Goal: Navigation & Orientation: Find specific page/section

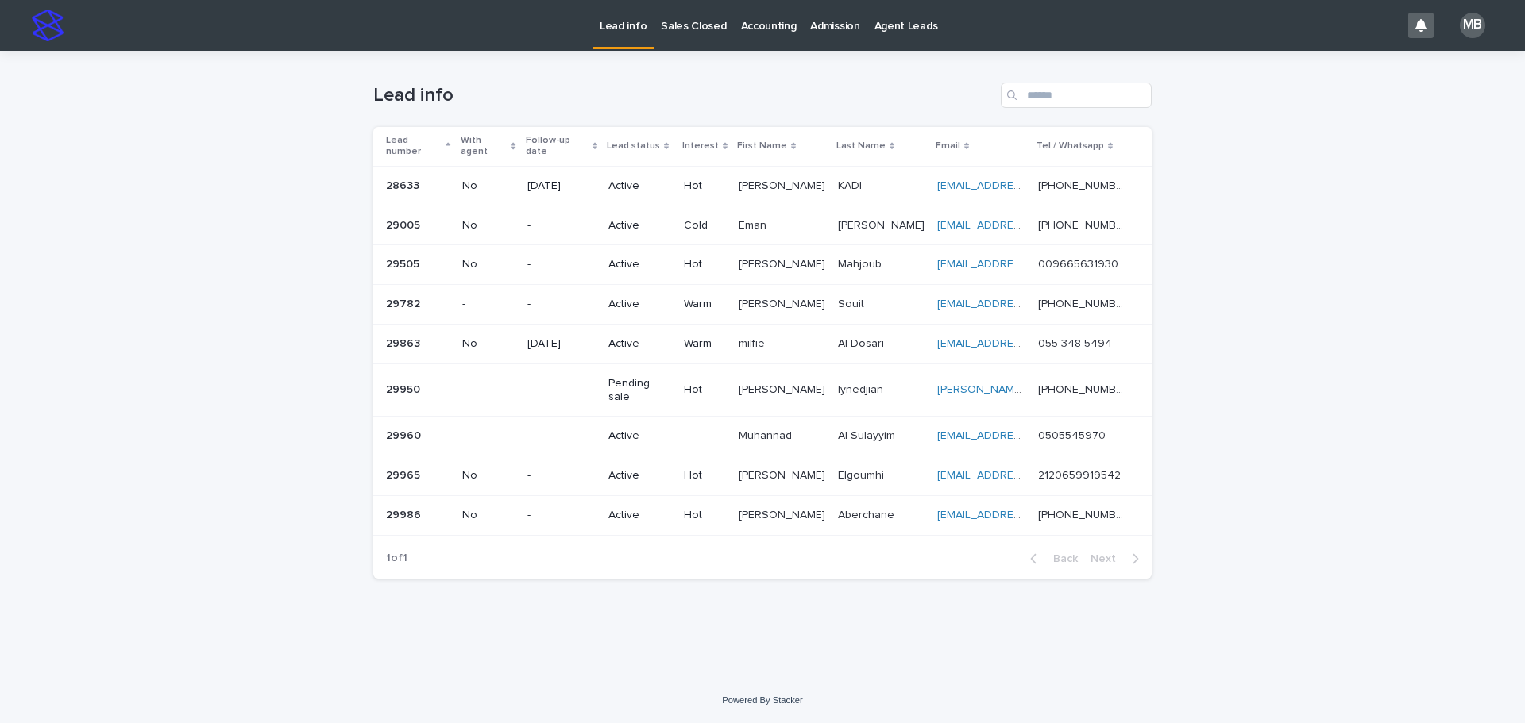
click at [685, 32] on p "Sales Closed" at bounding box center [693, 16] width 65 height 33
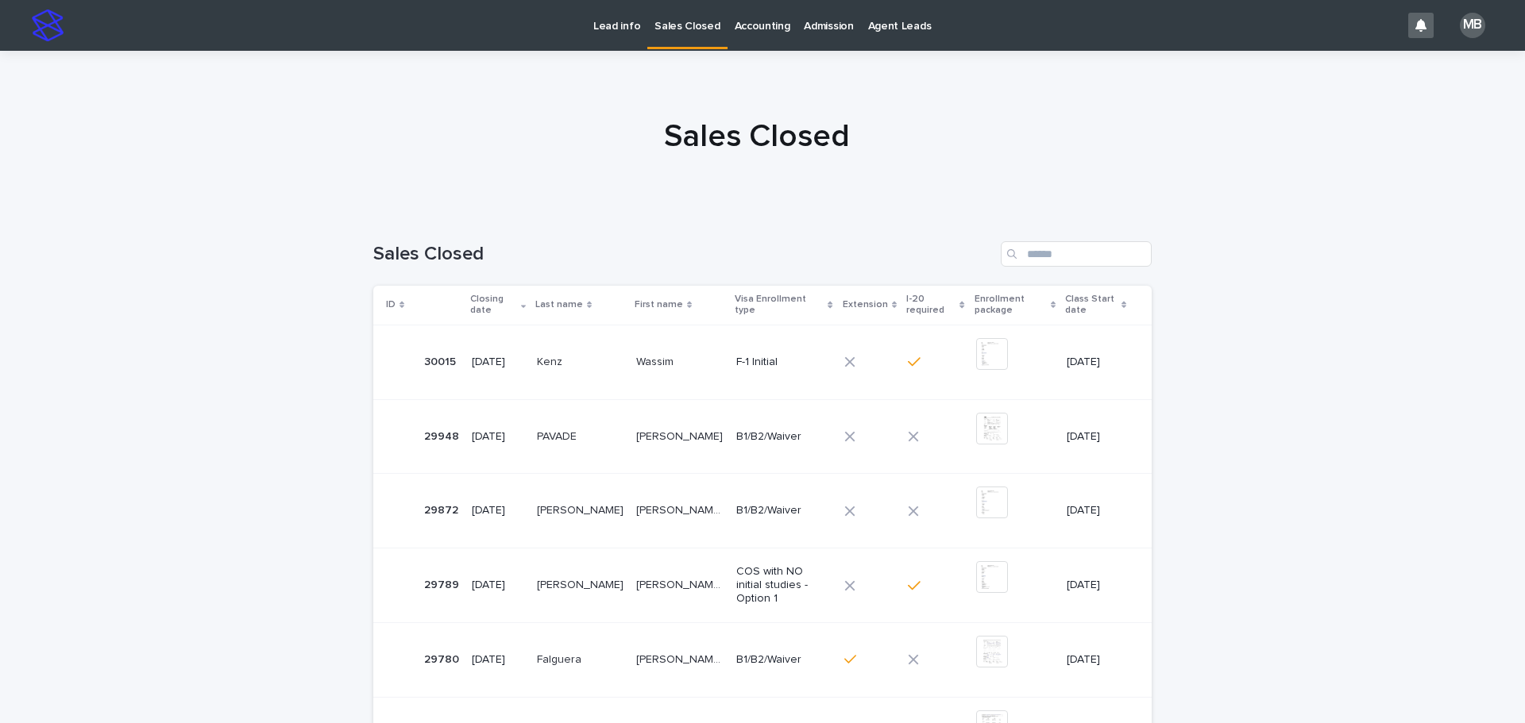
click at [611, 18] on p "Lead info" at bounding box center [616, 16] width 47 height 33
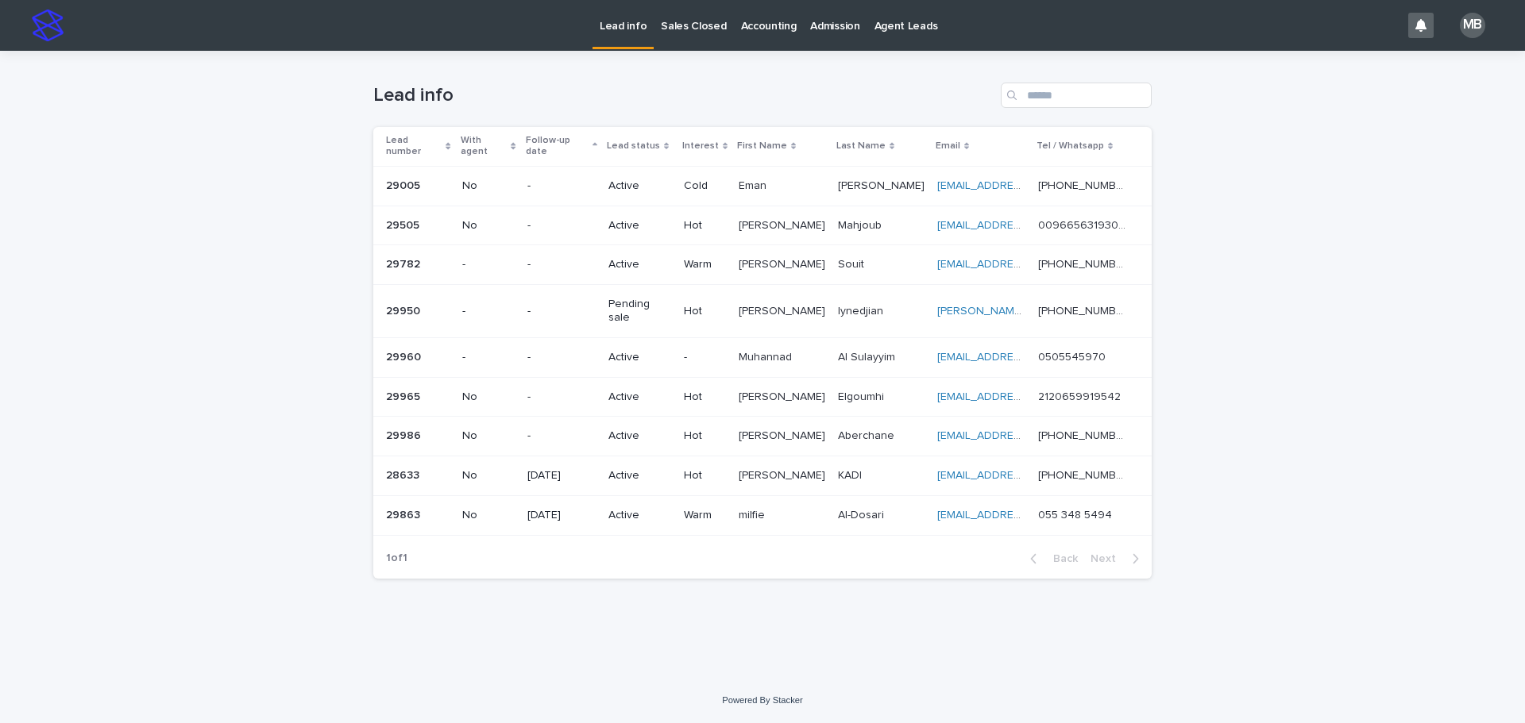
click at [447, 129] on th "Lead number" at bounding box center [414, 146] width 83 height 39
drag, startPoint x: 448, startPoint y: 133, endPoint x: 387, endPoint y: 152, distance: 64.0
click at [447, 134] on div "Lead number" at bounding box center [418, 146] width 65 height 29
click at [259, 190] on div "Loading... Saving… Loading... Saving… Lead info Lead number With agent Follow-u…" at bounding box center [762, 364] width 1525 height 627
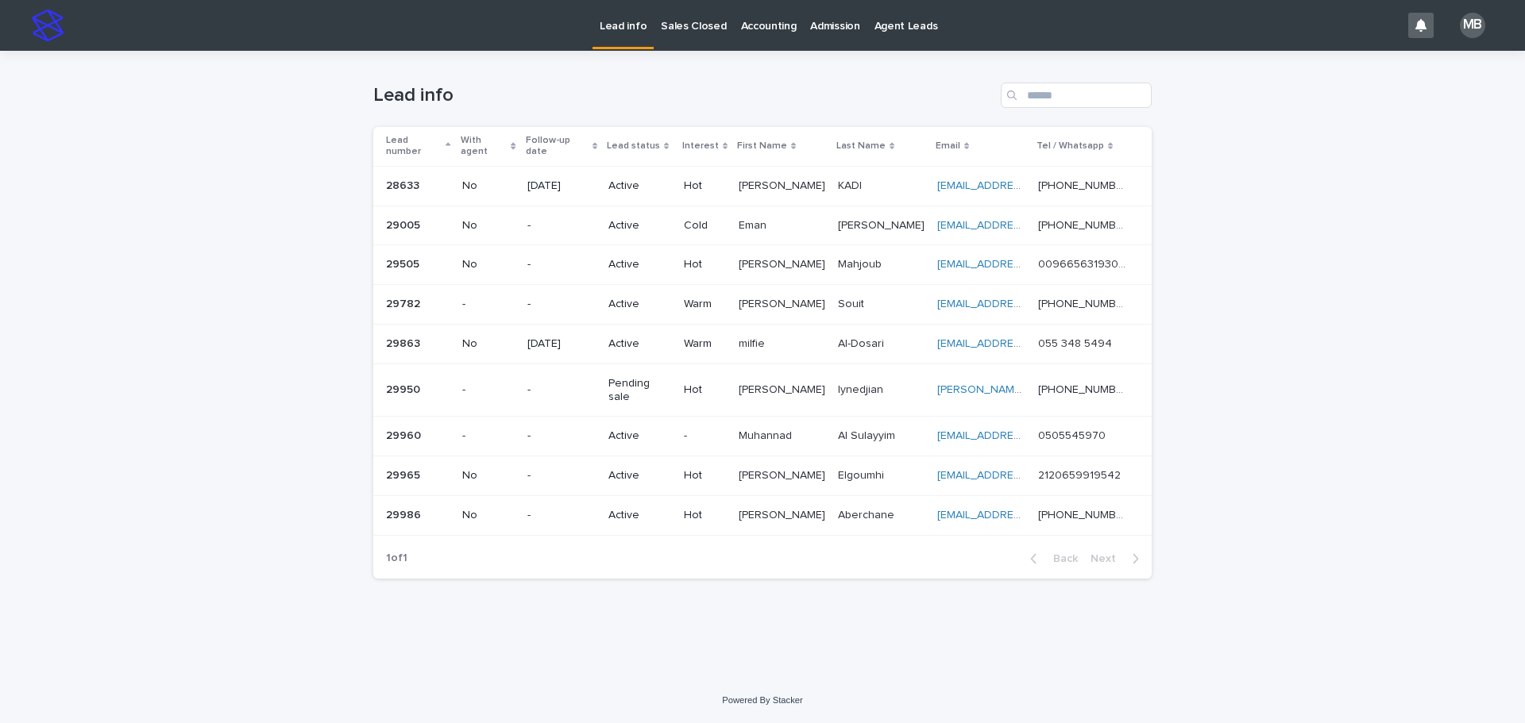
click at [680, 34] on link "Sales Closed" at bounding box center [693, 24] width 79 height 49
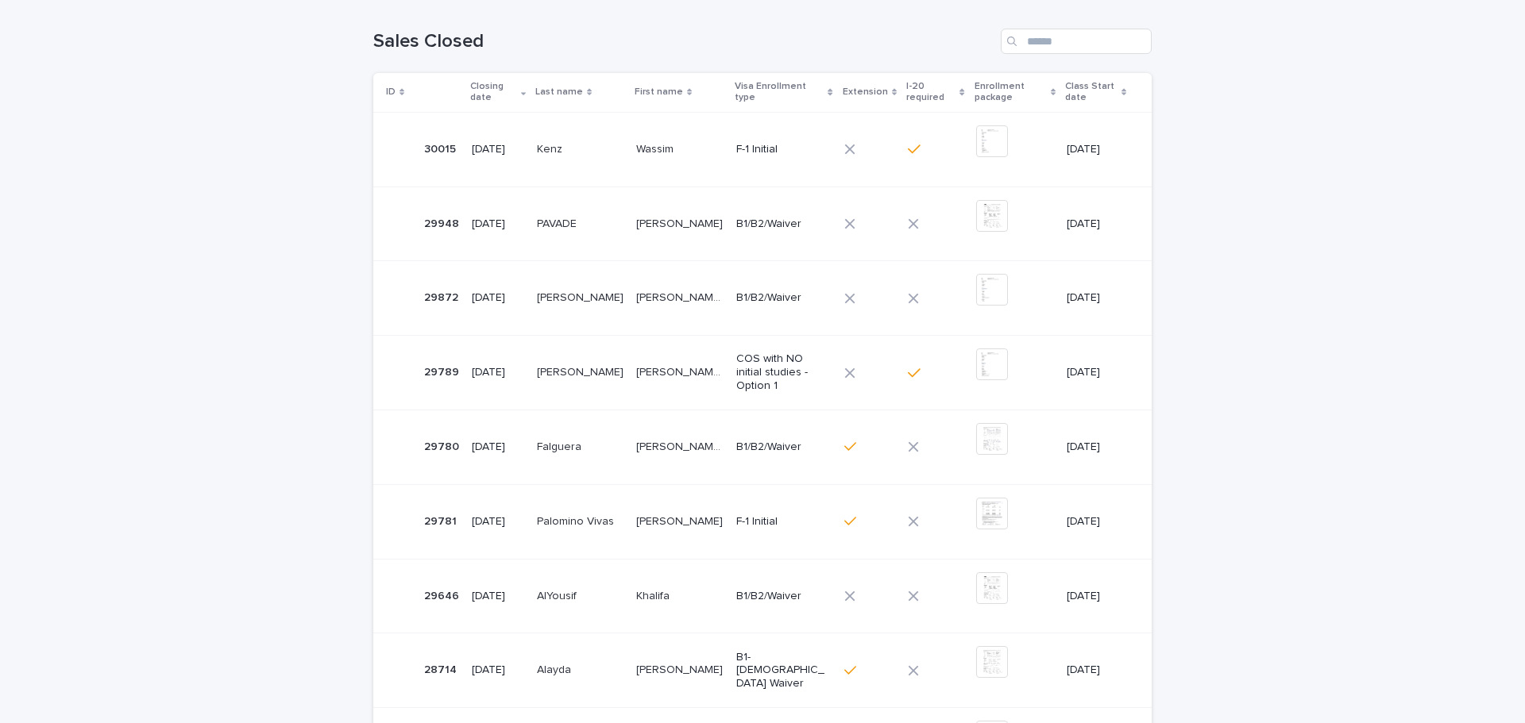
scroll to position [238, 0]
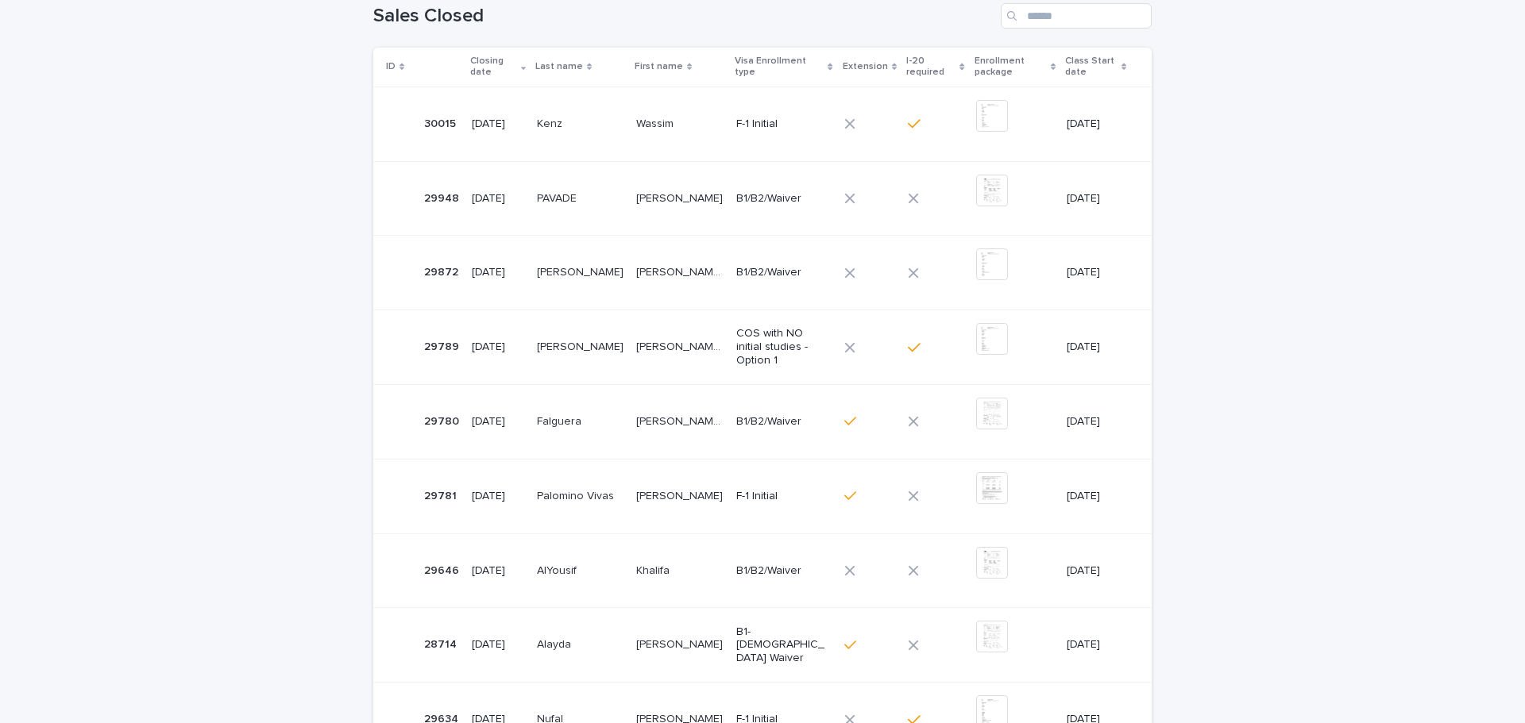
click at [224, 461] on div "Loading... Saving… Loading... Saving… Sales Closed ID Closing date Last name Fi…" at bounding box center [762, 469] width 1525 height 996
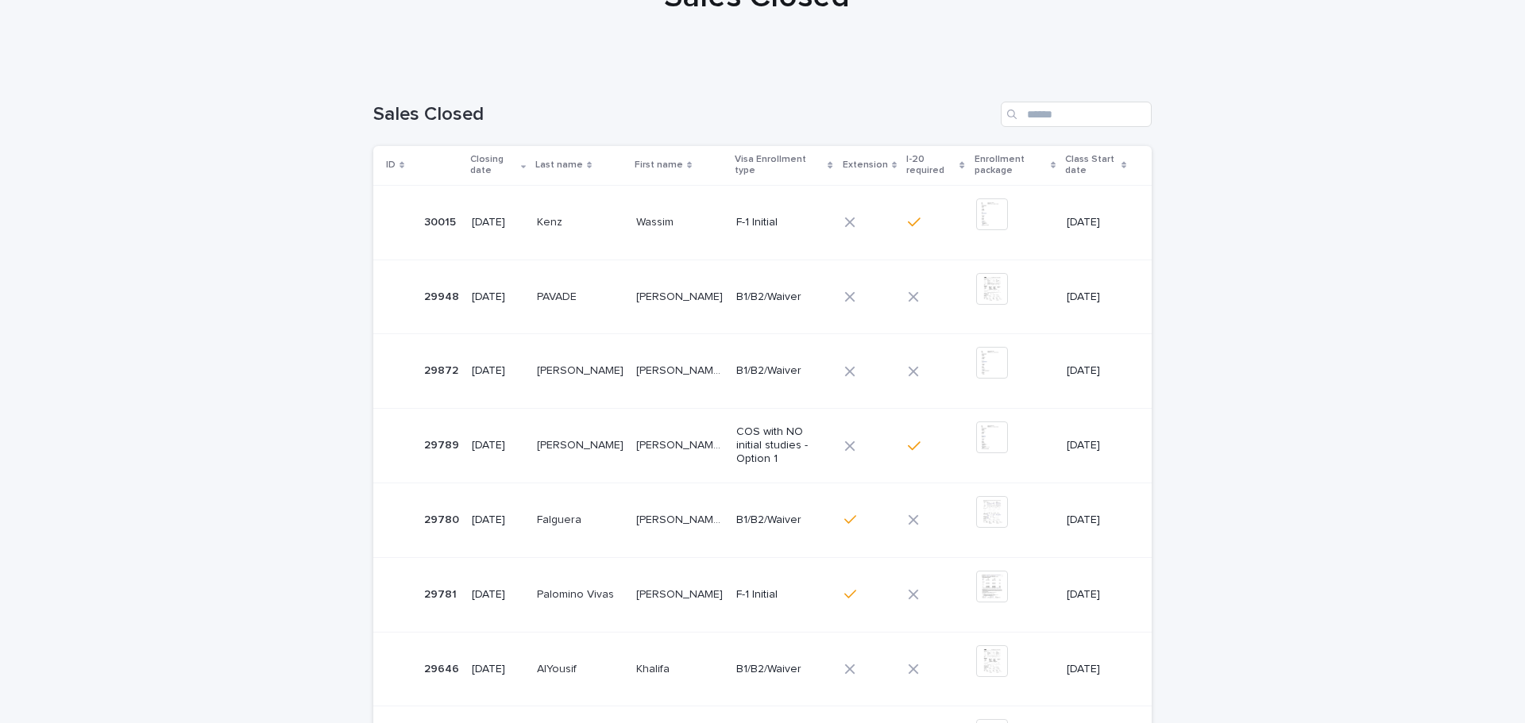
scroll to position [0, 0]
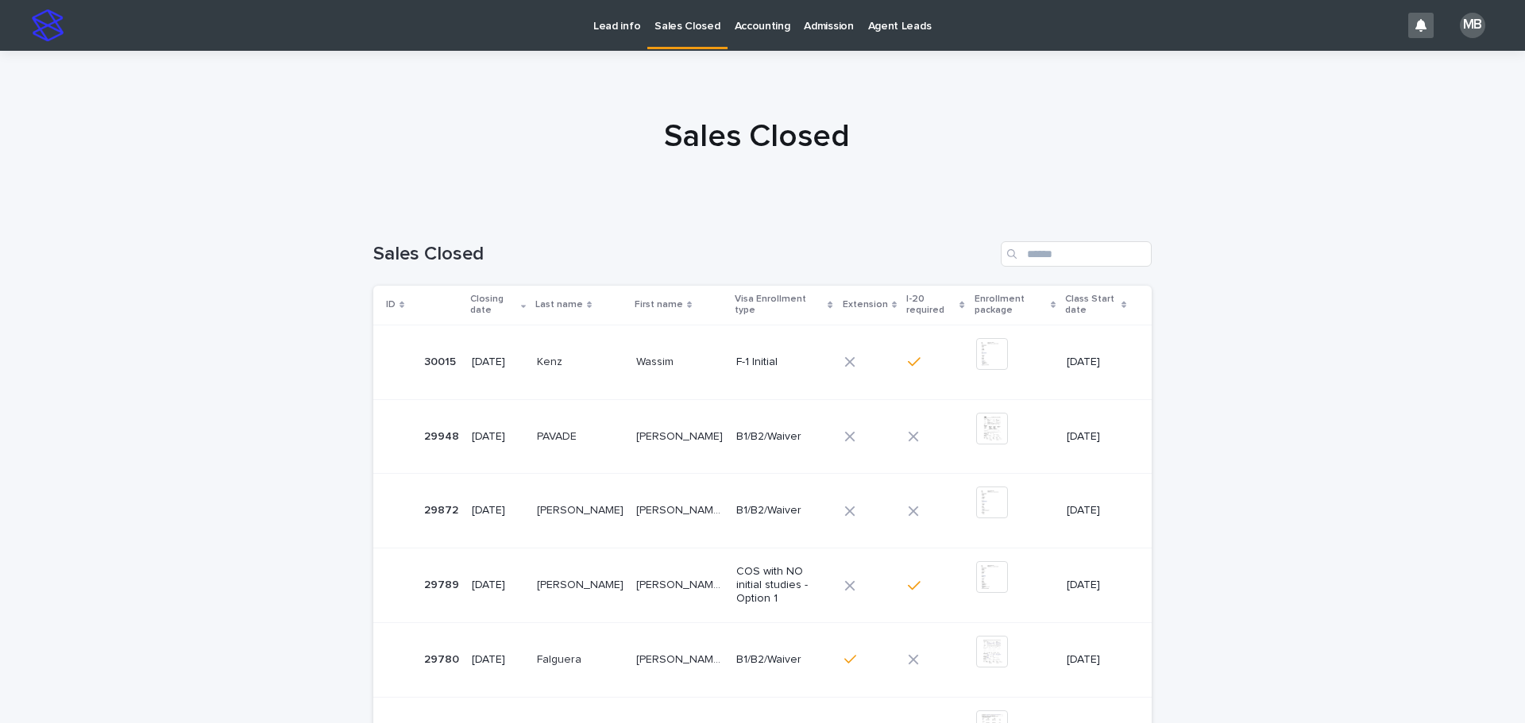
click at [615, 10] on p "Lead info" at bounding box center [616, 16] width 47 height 33
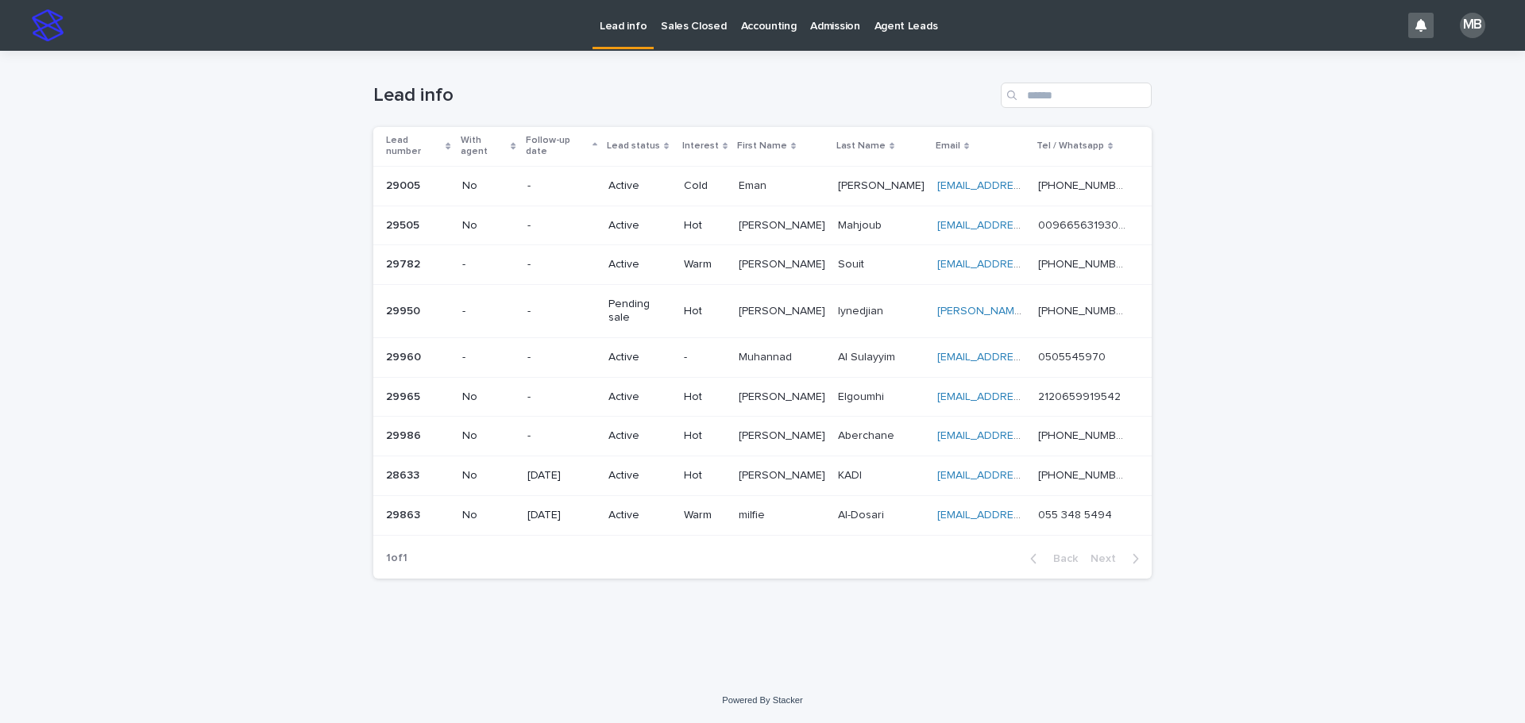
click at [308, 94] on div "Loading... Saving… Loading... Saving… Lead info Lead number With agent Follow-u…" at bounding box center [762, 364] width 1525 height 627
drag, startPoint x: 363, startPoint y: 80, endPoint x: 1339, endPoint y: 433, distance: 1037.7
click at [1339, 433] on div "Loading... Saving… Loading... Saving… Lead info Lead number With agent Follow-u…" at bounding box center [762, 364] width 1525 height 627
click at [1344, 430] on div "Loading... Saving… Loading... Saving… Lead info Lead number With agent Follow-u…" at bounding box center [762, 364] width 1525 height 627
